Goal: Entertainment & Leisure: Browse casually

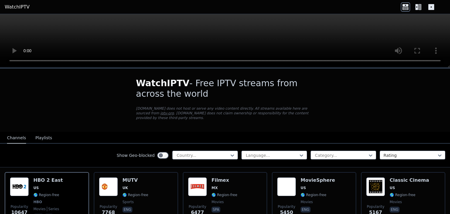
scroll to position [37, 0]
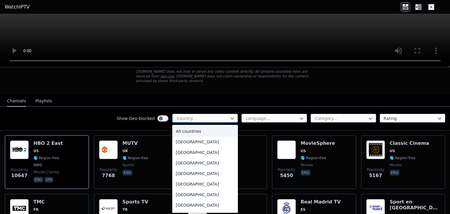
click at [201, 115] on div at bounding box center [202, 118] width 53 height 6
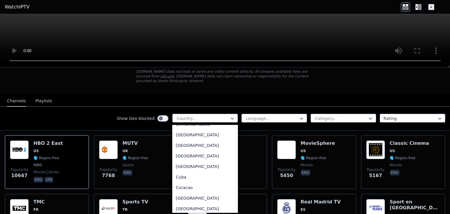
scroll to position [428, 0]
click at [198, 150] on div "[GEOGRAPHIC_DATA]" at bounding box center [205, 155] width 66 height 11
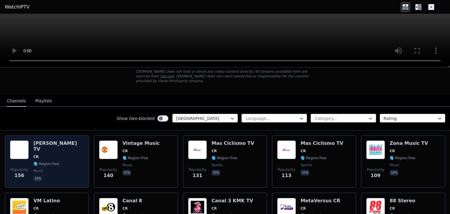
scroll to position [80, 0]
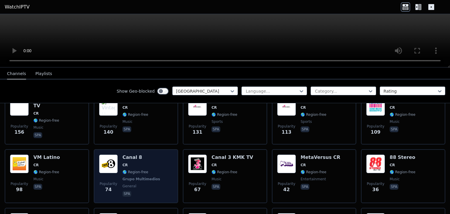
click at [153, 162] on span "CR" at bounding box center [141, 164] width 39 height 5
click at [160, 160] on div "Popularity 74 Canal 8 CR 🌎 Region-free Grupo Multimedios general spa" at bounding box center [136, 175] width 74 height 43
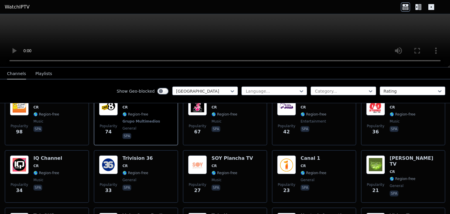
scroll to position [138, 0]
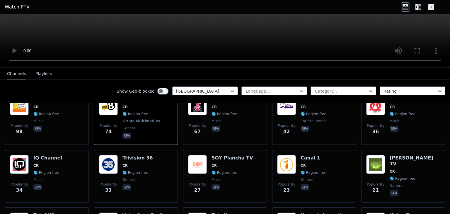
click at [421, 9] on icon at bounding box center [417, 6] width 9 height 9
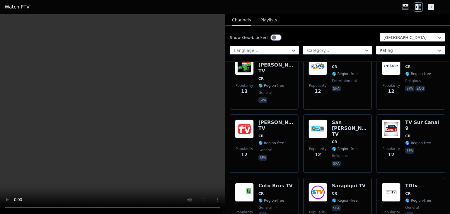
scroll to position [546, 0]
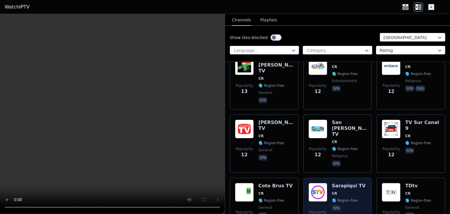
click at [327, 183] on div "Popularity 11 Sarapiqui TV CR 🌎 Region-free spa" at bounding box center [337, 204] width 58 height 42
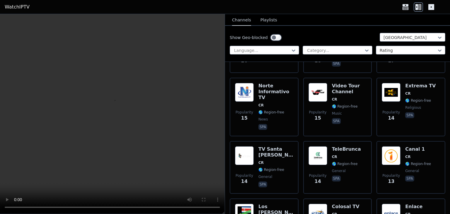
scroll to position [0, 0]
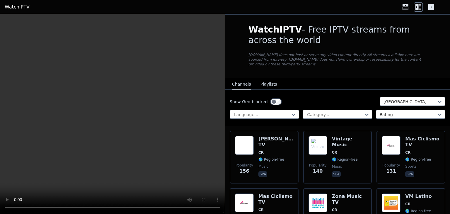
click at [343, 114] on div "Show Geo-blocked [GEOGRAPHIC_DATA] Language... Category... Rating" at bounding box center [337, 108] width 225 height 36
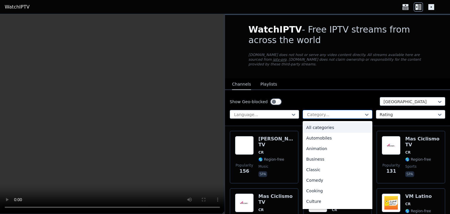
click at [336, 112] on div at bounding box center [334, 115] width 57 height 6
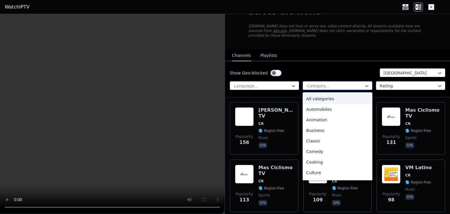
scroll to position [62, 0]
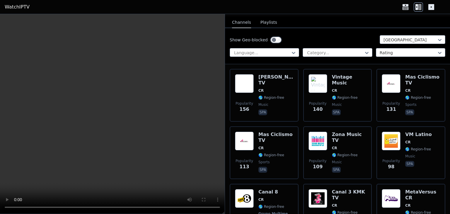
click at [322, 29] on div "Show Geo-blocked [GEOGRAPHIC_DATA] Language... Category... Rating" at bounding box center [337, 46] width 225 height 36
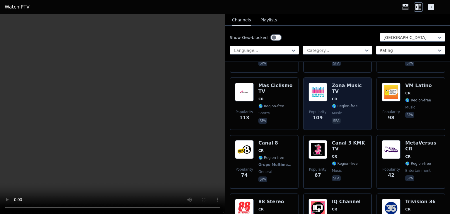
scroll to position [111, 0]
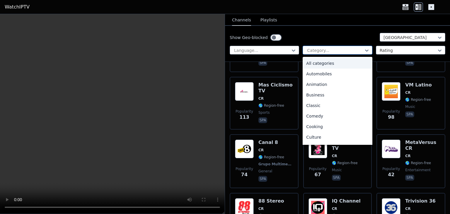
click at [336, 50] on div at bounding box center [334, 50] width 57 height 6
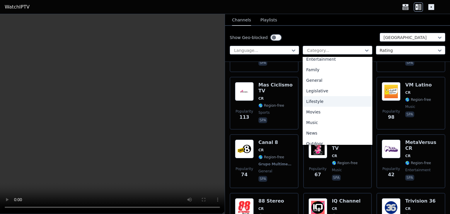
scroll to position [110, 0]
click at [318, 75] on div "General" at bounding box center [336, 80] width 69 height 11
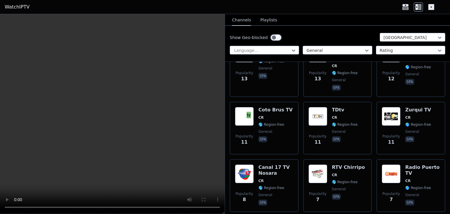
scroll to position [217, 0]
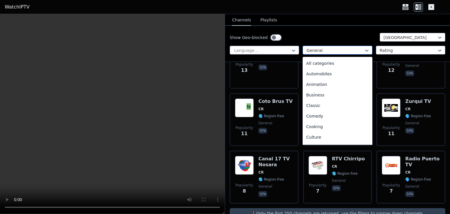
click at [316, 51] on div at bounding box center [334, 50] width 57 height 6
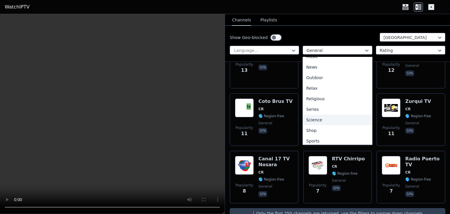
scroll to position [199, 0]
click at [320, 113] on div "Sports" at bounding box center [336, 117] width 69 height 11
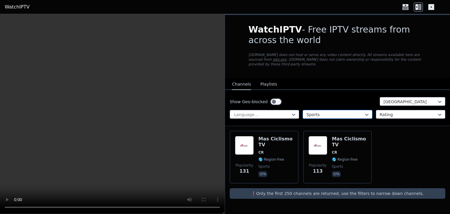
click at [323, 110] on div "Sports" at bounding box center [336, 114] width 69 height 9
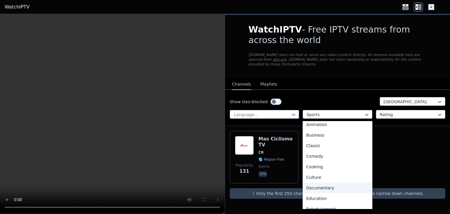
scroll to position [24, 0]
click at [321, 172] on div "Culture" at bounding box center [336, 177] width 69 height 11
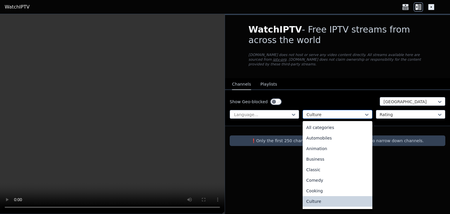
scroll to position [1, 0]
click at [328, 110] on div "Culture" at bounding box center [336, 114] width 69 height 9
click at [333, 121] on div "All categories" at bounding box center [336, 126] width 69 height 11
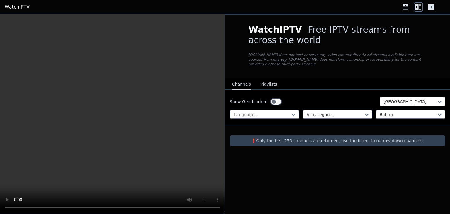
click at [404, 100] on div "[GEOGRAPHIC_DATA]" at bounding box center [412, 101] width 66 height 9
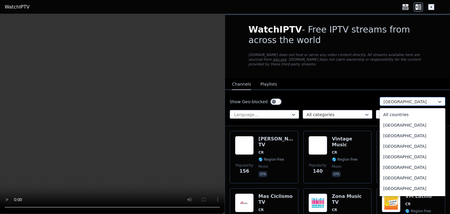
scroll to position [380, 0]
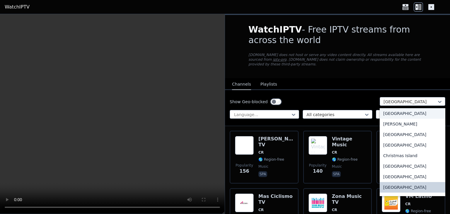
click at [352, 97] on div "Show Geo-blocked 206 results available. Use Up and Down to choose options, pres…" at bounding box center [336, 101] width 215 height 9
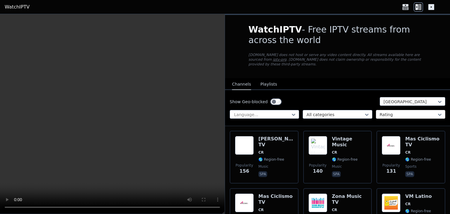
click at [385, 112] on div at bounding box center [407, 115] width 57 height 6
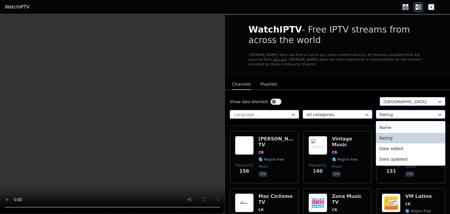
click at [385, 112] on div at bounding box center [407, 115] width 57 height 6
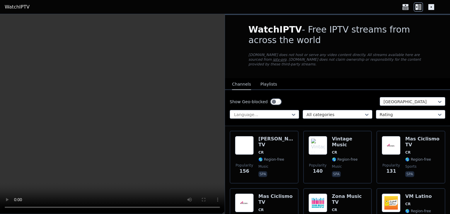
click at [365, 119] on div "Show Geo-blocked [GEOGRAPHIC_DATA] Language... All categories Rating" at bounding box center [337, 108] width 225 height 36
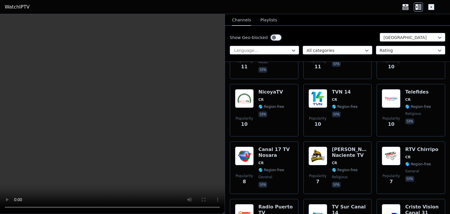
scroll to position [790, 0]
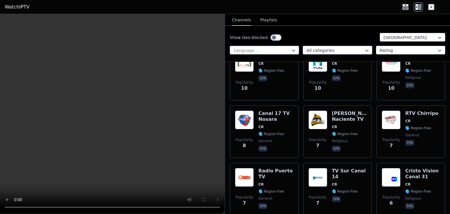
click at [260, 18] on button "Playlists" at bounding box center [268, 20] width 17 height 11
